Goal: Submit feedback/report problem

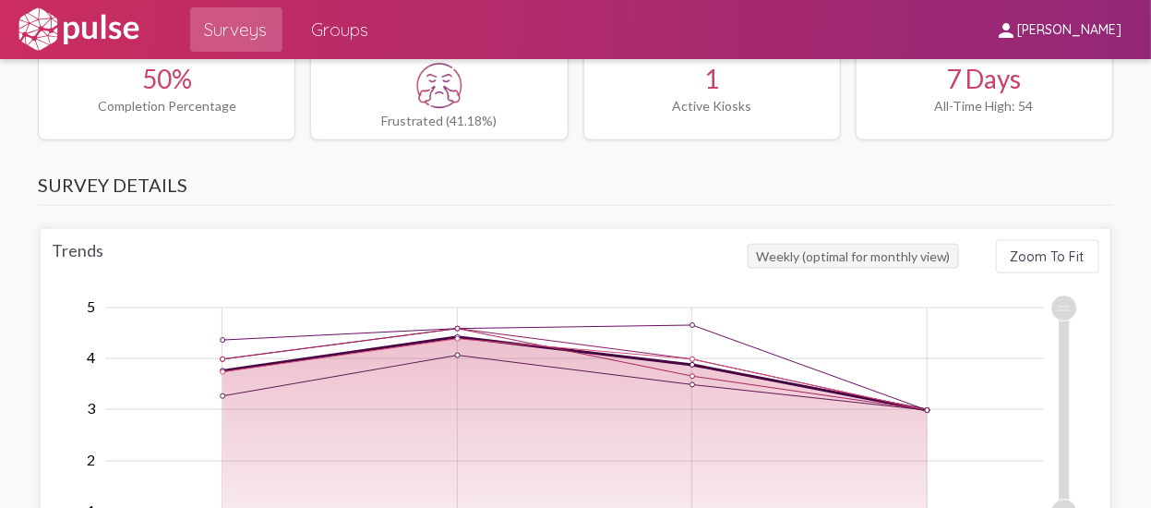
scroll to position [923, 0]
